Goal: Task Accomplishment & Management: Manage account settings

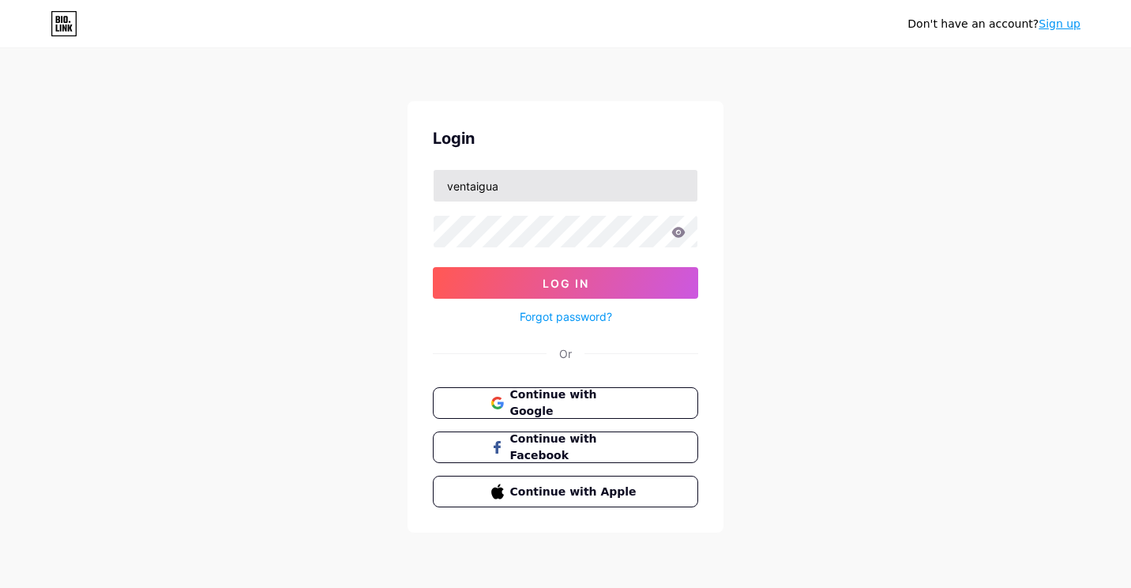
type input "ventaigua"
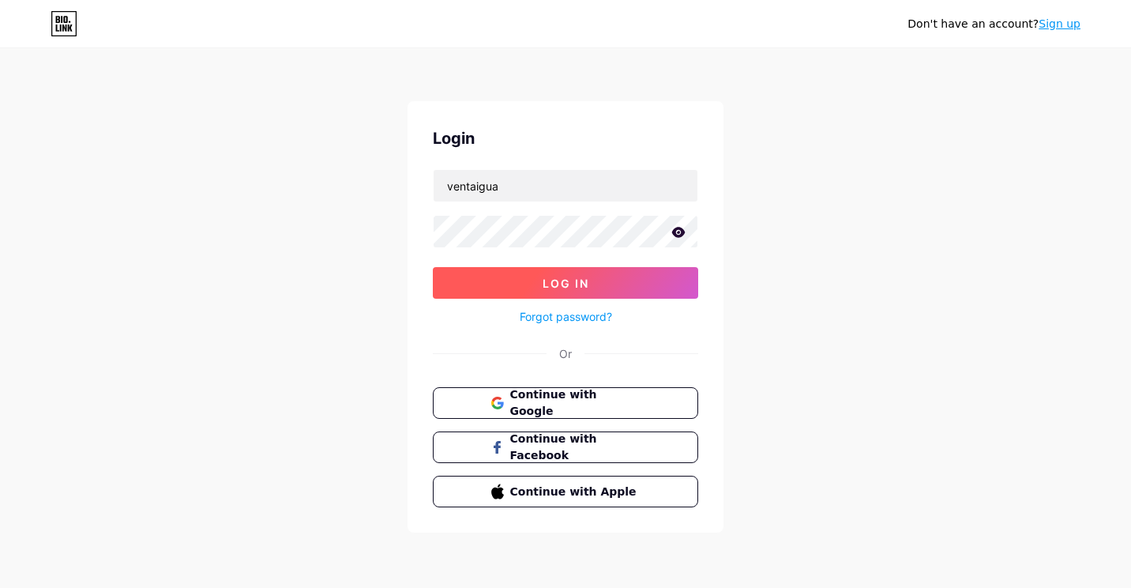
click at [558, 282] on span "Log In" at bounding box center [566, 282] width 47 height 13
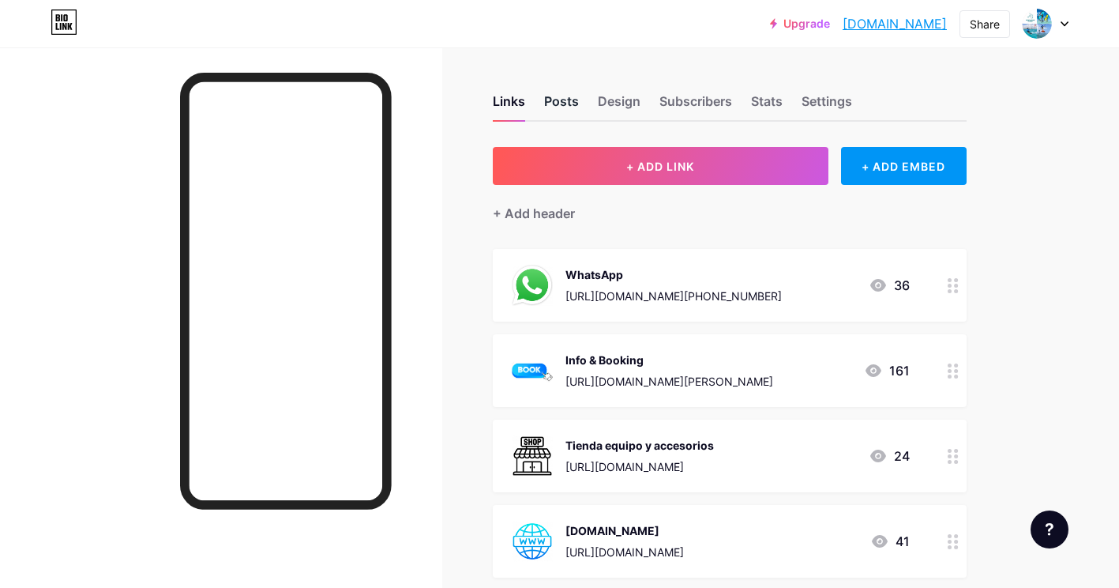
click at [564, 103] on div "Posts" at bounding box center [561, 106] width 35 height 28
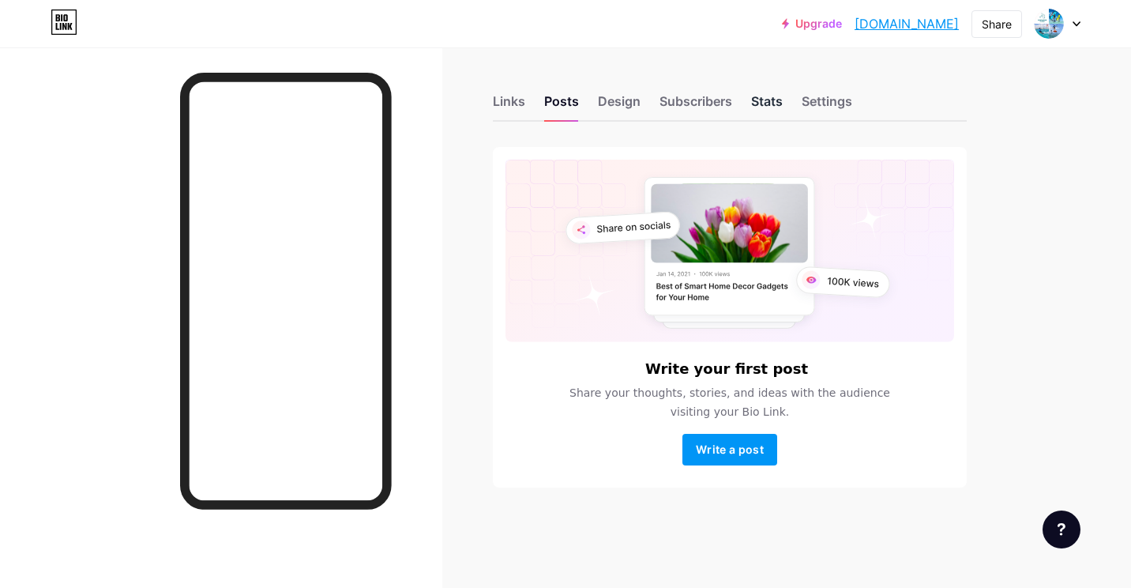
drag, startPoint x: 771, startPoint y: 101, endPoint x: 782, endPoint y: 107, distance: 12.4
click at [771, 101] on div "Stats" at bounding box center [767, 106] width 32 height 28
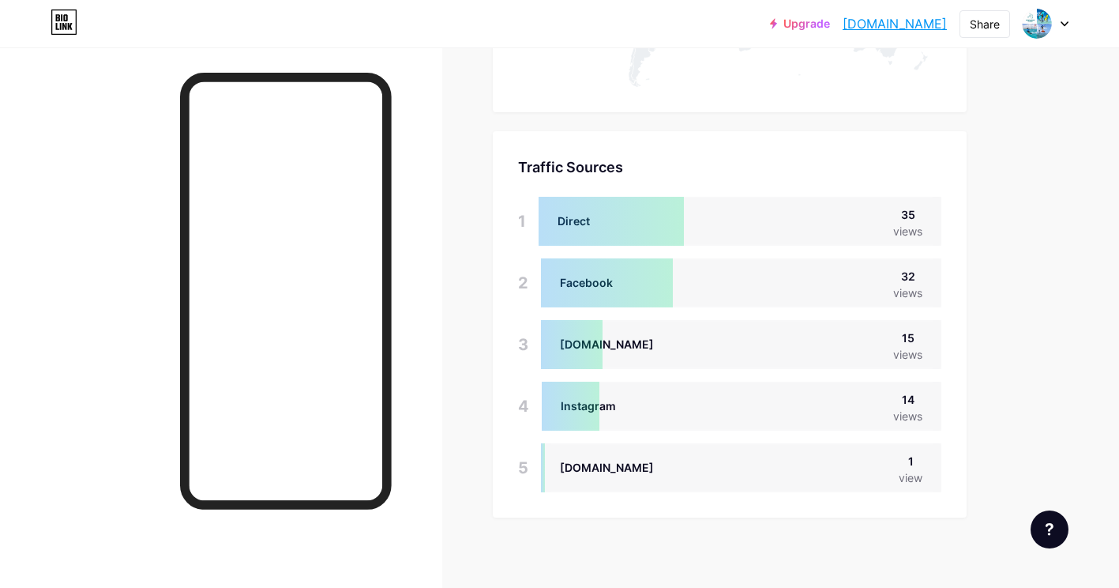
scroll to position [1351, 0]
